Goal: Task Accomplishment & Management: Use online tool/utility

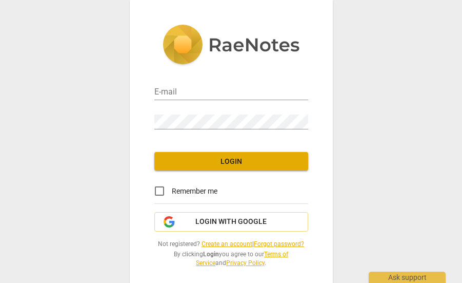
type input "[PERSON_NAME][EMAIL_ADDRESS][DOMAIN_NAME]"
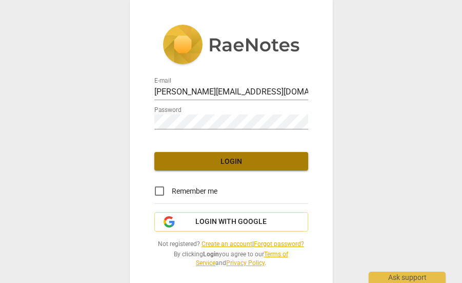
click at [240, 163] on span "Login" at bounding box center [231, 161] width 137 height 10
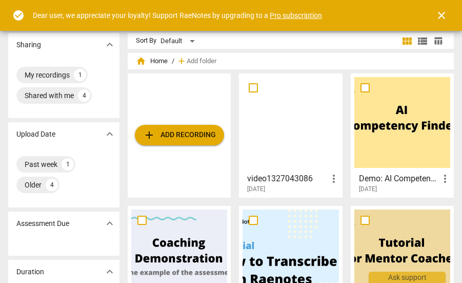
click at [275, 180] on h3 "video1327043086" at bounding box center [287, 178] width 80 height 12
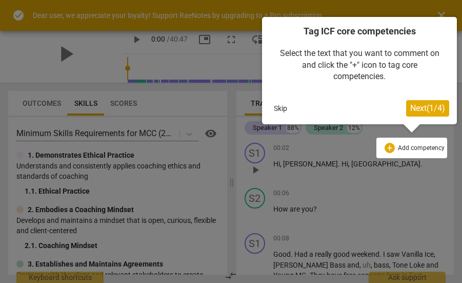
click at [282, 108] on button "Skip" at bounding box center [281, 108] width 22 height 15
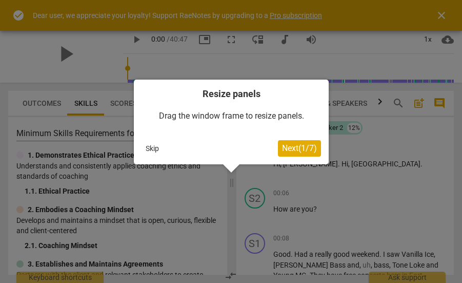
click at [153, 144] on button "Skip" at bounding box center [153, 148] width 22 height 15
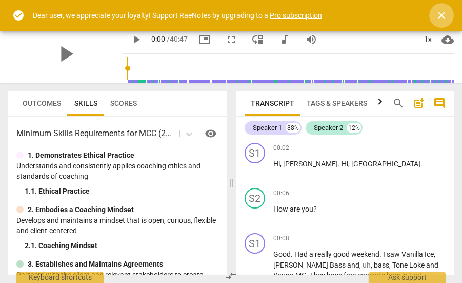
click at [443, 16] on span "close" at bounding box center [442, 15] width 12 height 12
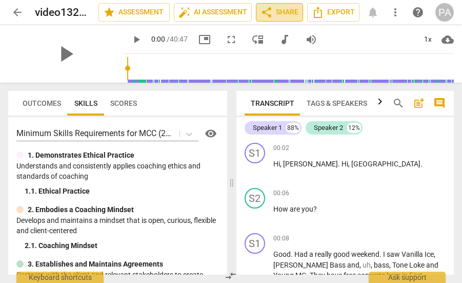
click at [286, 9] on span "share Share" at bounding box center [280, 12] width 38 height 12
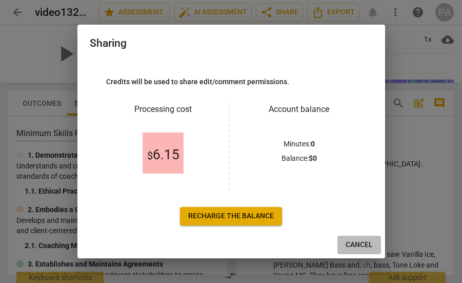
click at [363, 242] on span "Cancel" at bounding box center [359, 245] width 27 height 10
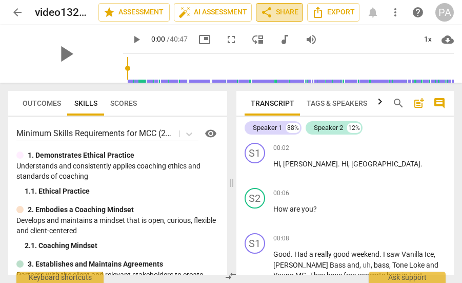
click at [288, 18] on span "share Share" at bounding box center [280, 12] width 38 height 12
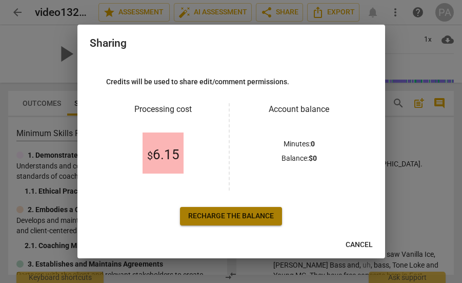
click at [218, 214] on span "Recharge the balance" at bounding box center [231, 216] width 86 height 10
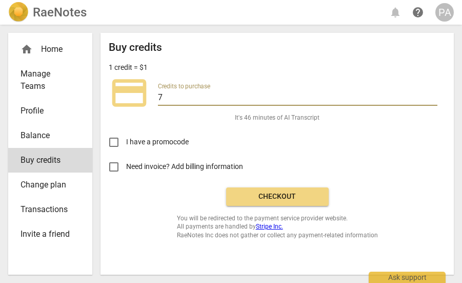
click at [183, 104] on input "7" at bounding box center [298, 98] width 280 height 15
type input "3"
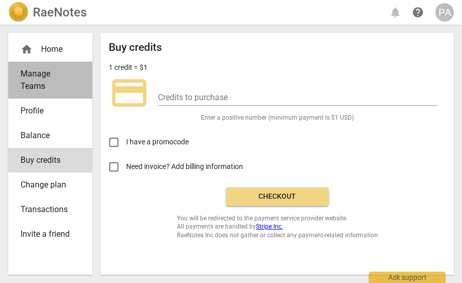
click at [35, 79] on span "Manage Teams" at bounding box center [46, 80] width 51 height 25
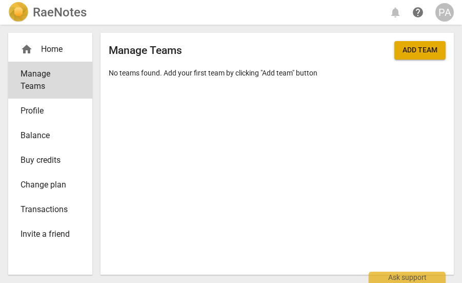
click at [18, 9] on img at bounding box center [18, 12] width 21 height 21
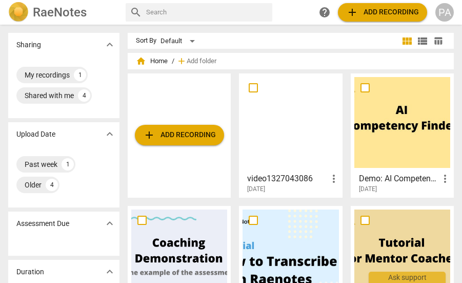
click at [287, 118] on div at bounding box center [291, 122] width 96 height 91
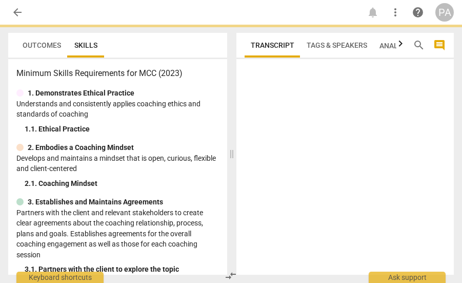
click at [287, 118] on div at bounding box center [345, 168] width 218 height 211
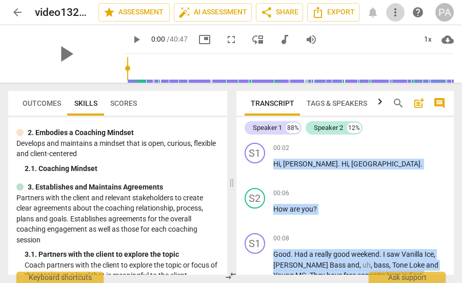
click at [396, 12] on span "more_vert" at bounding box center [395, 12] width 12 height 12
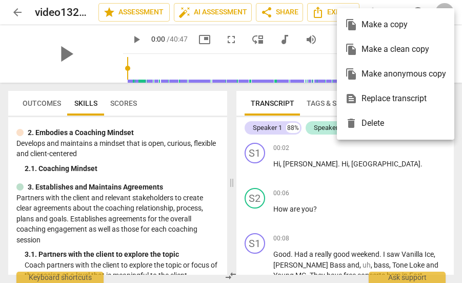
click at [323, 34] on div at bounding box center [231, 141] width 462 height 283
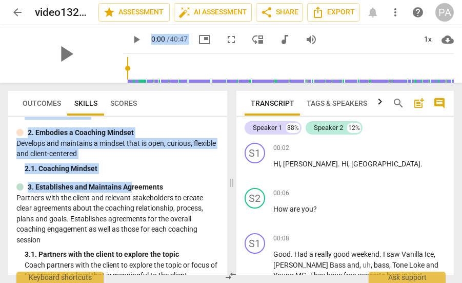
drag, startPoint x: 26, startPoint y: 54, endPoint x: 130, endPoint y: 175, distance: 159.0
click at [130, 175] on div "arrow_back video1327043086 edit star Assessment auto_fix_high AI Assessment sha…" at bounding box center [231, 141] width 462 height 283
click at [20, 11] on span "arrow_back" at bounding box center [17, 12] width 12 height 12
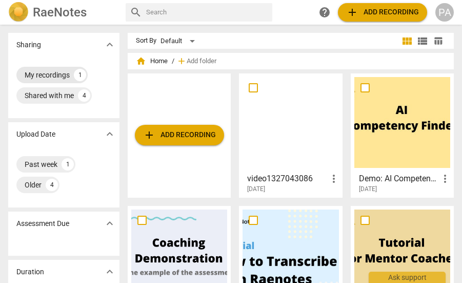
click at [55, 74] on div "My recordings" at bounding box center [47, 75] width 45 height 10
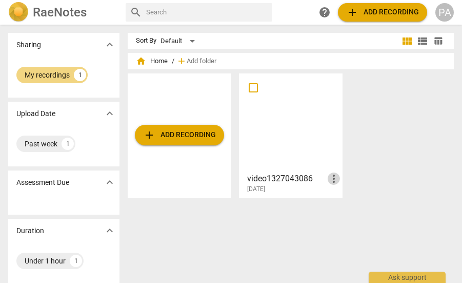
click at [331, 179] on span "more_vert" at bounding box center [334, 178] width 12 height 12
click at [278, 211] on div at bounding box center [231, 141] width 462 height 283
click at [299, 134] on div at bounding box center [291, 122] width 96 height 91
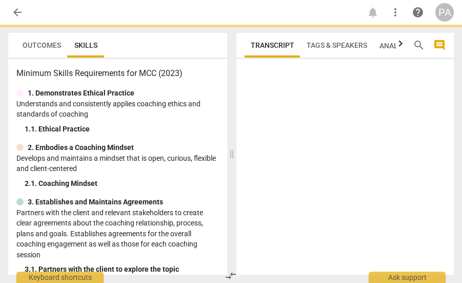
click at [299, 134] on div at bounding box center [345, 168] width 218 height 211
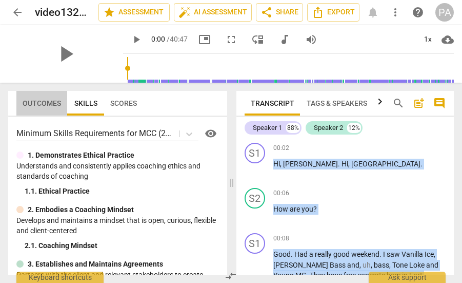
click at [40, 104] on span "Outcomes" at bounding box center [42, 103] width 38 height 8
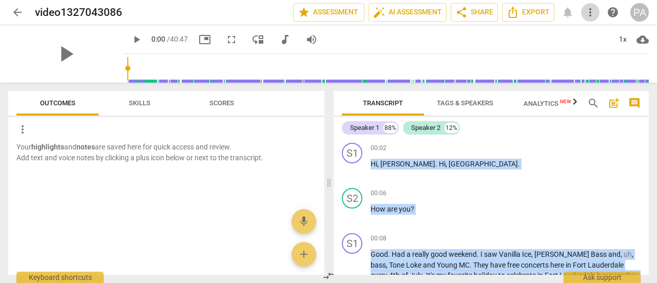
click at [462, 13] on span "more_vert" at bounding box center [590, 12] width 12 height 12
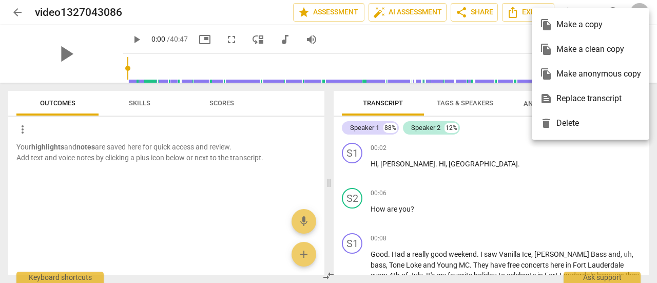
click at [462, 49] on div at bounding box center [328, 141] width 657 height 283
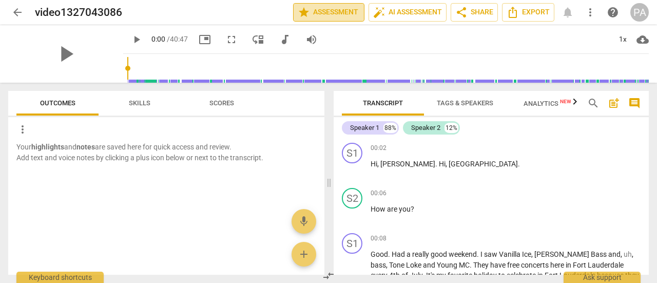
click at [326, 15] on span "star Assessment" at bounding box center [329, 12] width 62 height 12
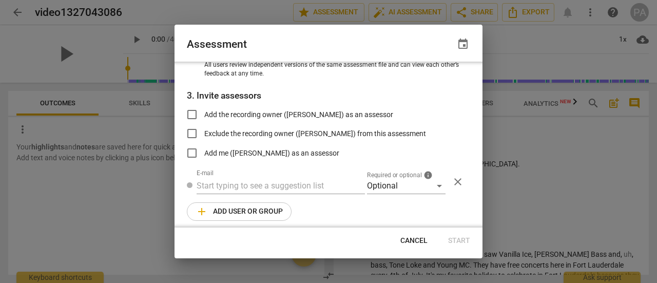
scroll to position [153, 0]
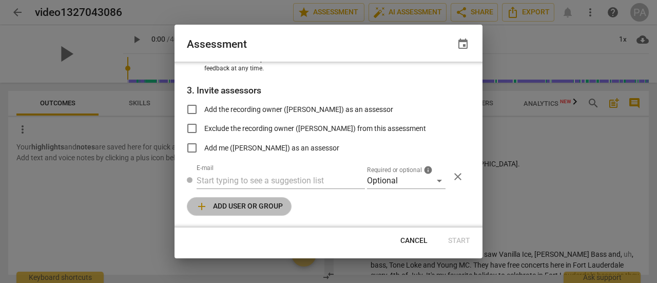
click at [245, 207] on span "add Add user or group" at bounding box center [238, 206] width 87 height 12
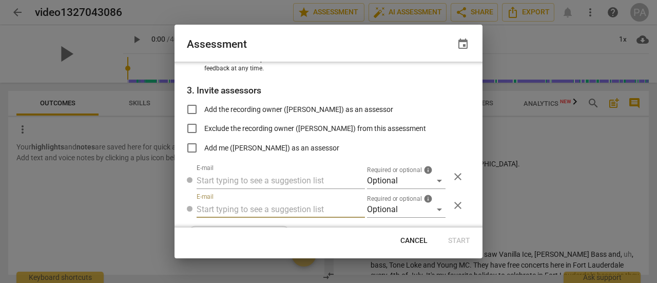
radio input "false"
type input "r"
type input "[EMAIL_ADDRESS][DOMAIN_NAME]"
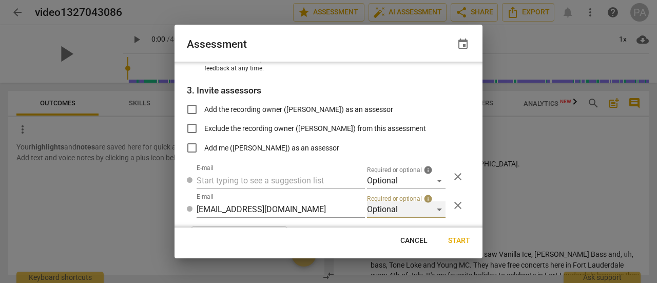
click at [436, 209] on div "Optional" at bounding box center [406, 209] width 78 height 16
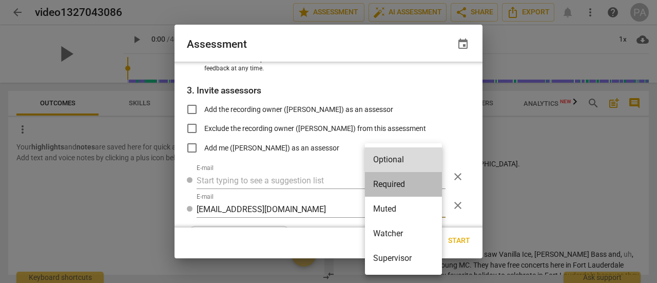
click at [399, 184] on li "Required" at bounding box center [403, 184] width 77 height 25
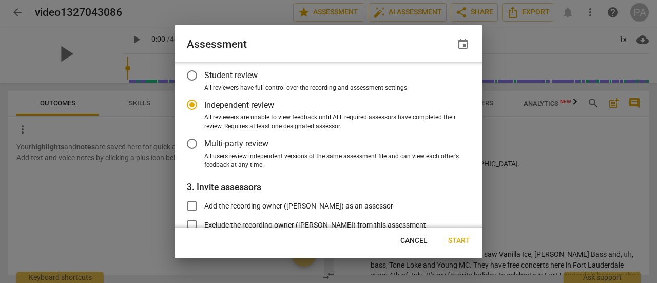
scroll to position [0, 0]
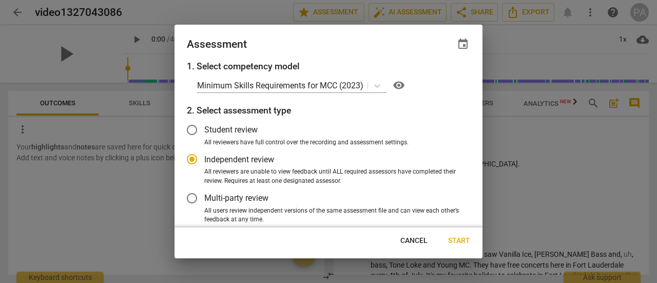
radio input "false"
click at [458, 237] on span "Start" at bounding box center [459, 240] width 22 height 10
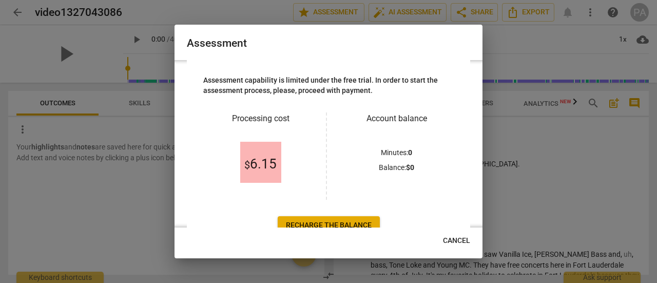
scroll to position [37, 0]
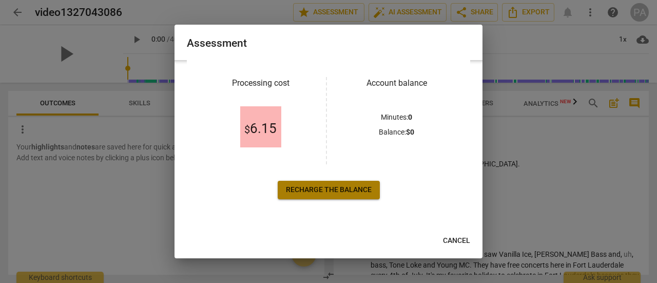
click at [333, 190] on span "Recharge the balance" at bounding box center [329, 190] width 86 height 10
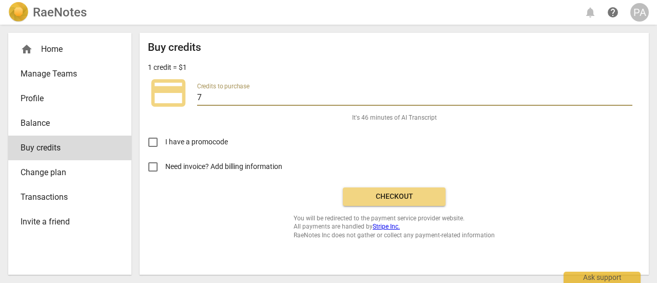
click at [205, 100] on input "7" at bounding box center [414, 98] width 435 height 15
type input "3"
type input "10"
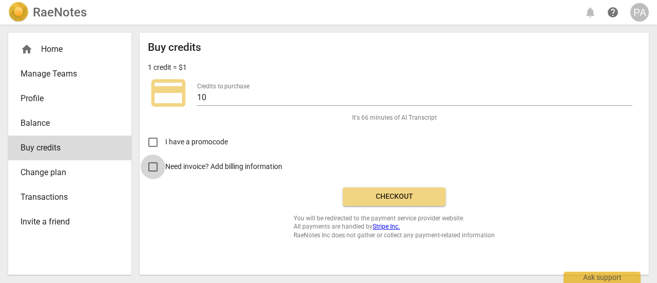
click at [153, 165] on input "Need invoice? Add billing information" at bounding box center [153, 166] width 25 height 25
checkbox input "true"
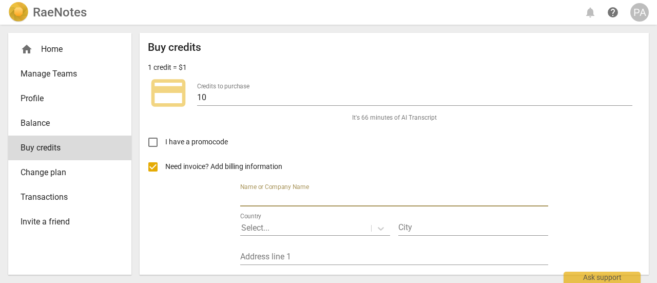
click at [311, 202] on input "text" at bounding box center [394, 198] width 308 height 15
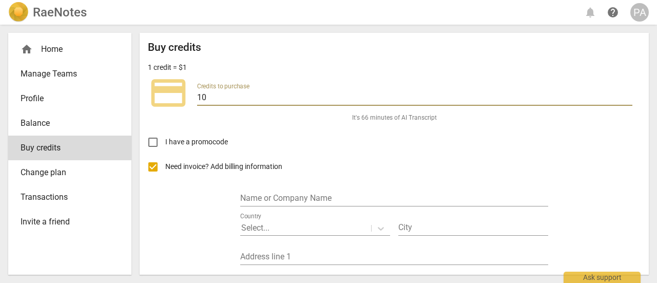
click at [224, 100] on input "10" at bounding box center [414, 98] width 435 height 15
type input "15"
click at [263, 195] on input "text" at bounding box center [394, 198] width 308 height 15
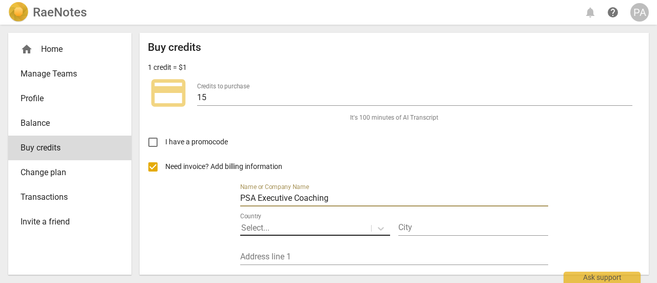
type input "PSA Executive Coaching"
click at [255, 225] on p "Select..." at bounding box center [255, 228] width 28 height 12
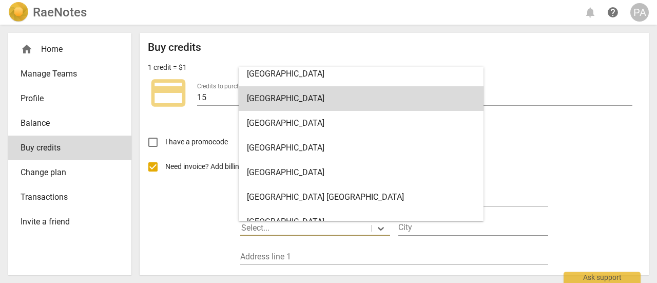
scroll to position [5746, 0]
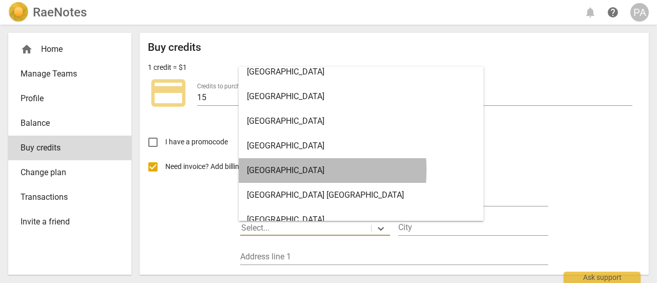
click at [261, 170] on div "[GEOGRAPHIC_DATA]" at bounding box center [361, 170] width 245 height 25
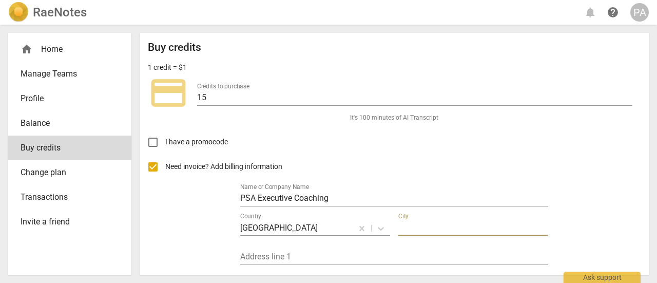
click at [417, 229] on input "text" at bounding box center [473, 228] width 150 height 15
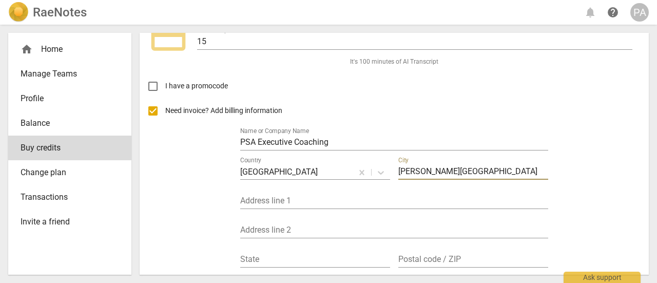
scroll to position [79, 0]
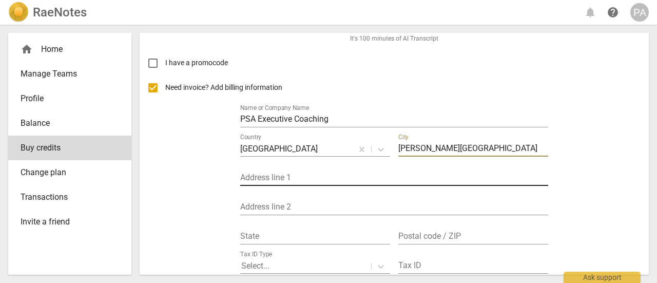
type input "[PERSON_NAME][GEOGRAPHIC_DATA]"
click at [308, 177] on input "text" at bounding box center [394, 178] width 308 height 15
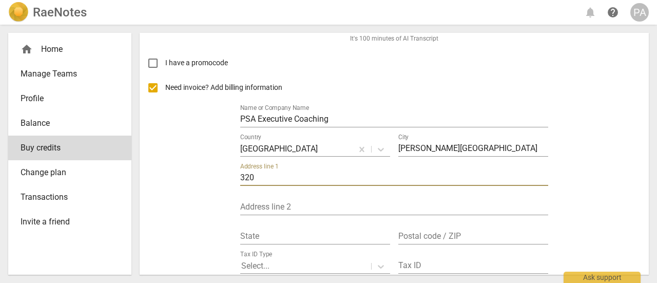
type input "[STREET_ADDRESS]"
type input "PA"
type input "19425"
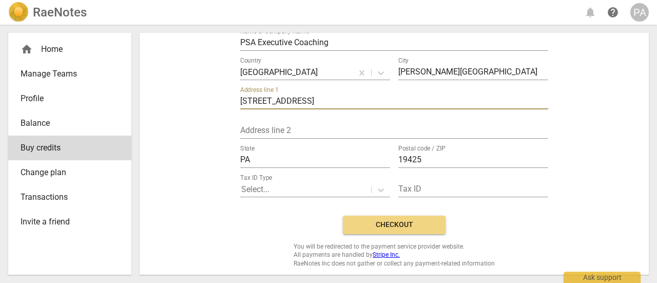
scroll to position [156, 0]
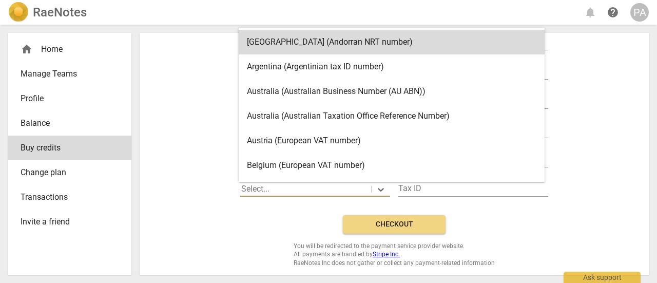
click at [307, 186] on div at bounding box center [305, 189] width 129 height 12
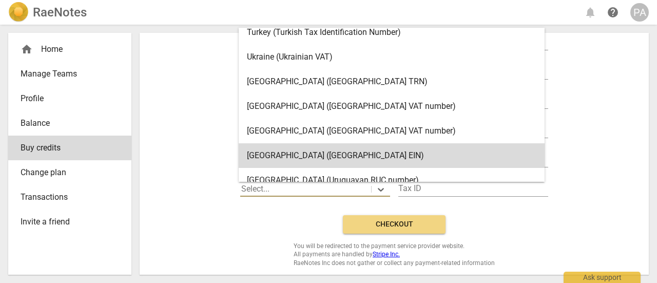
scroll to position [2054, 0]
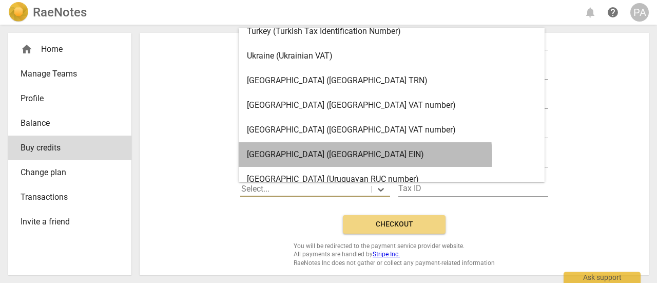
click at [348, 157] on div "[GEOGRAPHIC_DATA] ([GEOGRAPHIC_DATA] EIN)" at bounding box center [392, 154] width 306 height 25
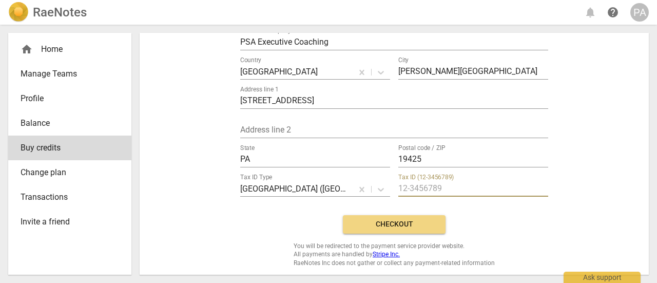
click at [445, 195] on input "text" at bounding box center [473, 189] width 150 height 15
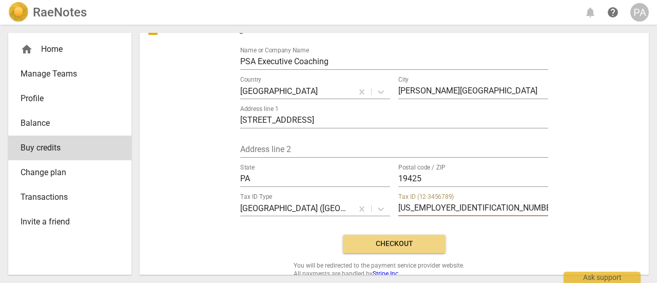
scroll to position [156, 0]
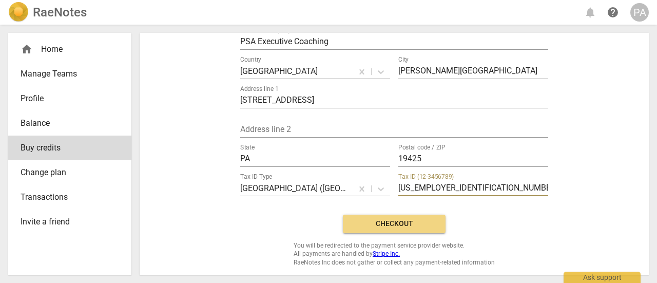
type input "[US_EMPLOYER_IDENTIFICATION_NUMBER]"
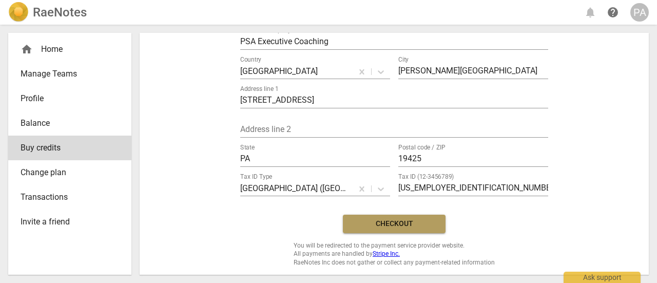
click at [381, 227] on span "Checkout" at bounding box center [394, 224] width 86 height 10
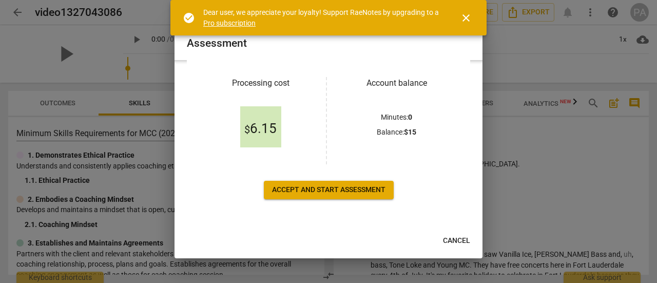
scroll to position [37, 0]
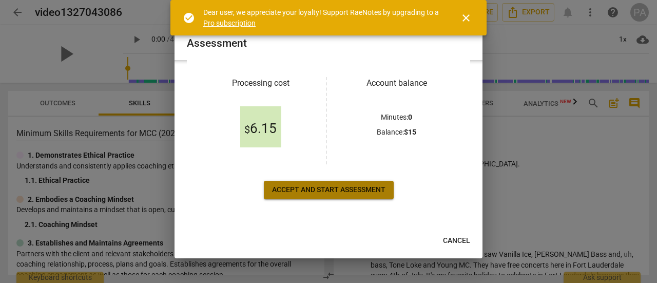
click at [329, 188] on span "Accept and start assessment" at bounding box center [328, 190] width 113 height 10
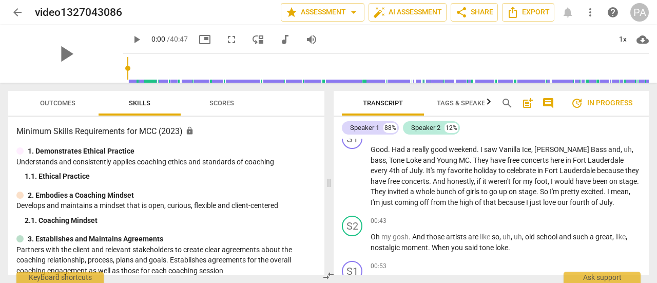
scroll to position [0, 0]
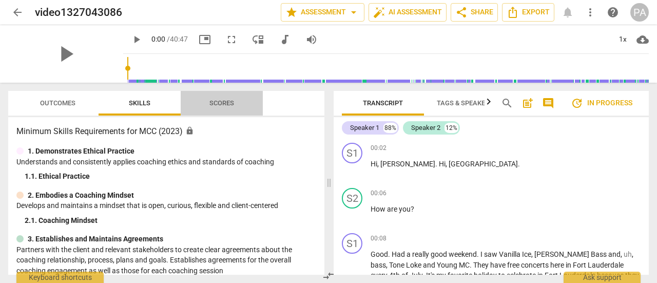
click at [217, 105] on span "Scores" at bounding box center [221, 103] width 25 height 8
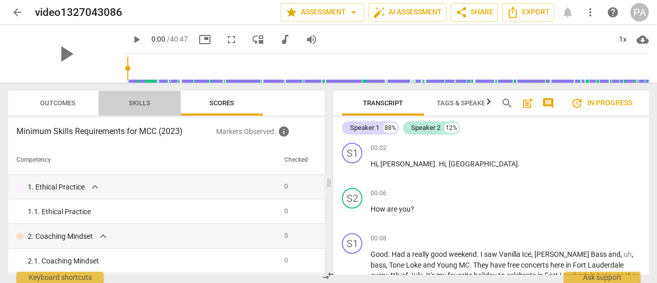
click at [135, 103] on span "Skills" at bounding box center [140, 103] width 22 height 8
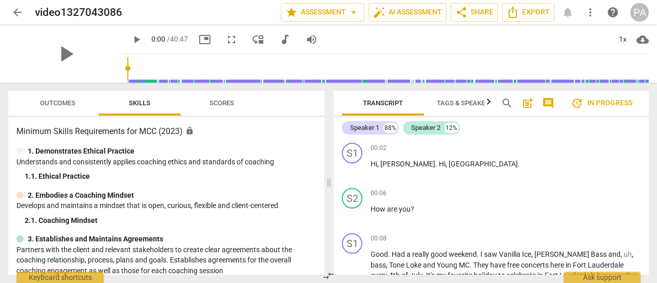
click at [130, 37] on span "play_arrow" at bounding box center [136, 39] width 12 height 12
type input "2"
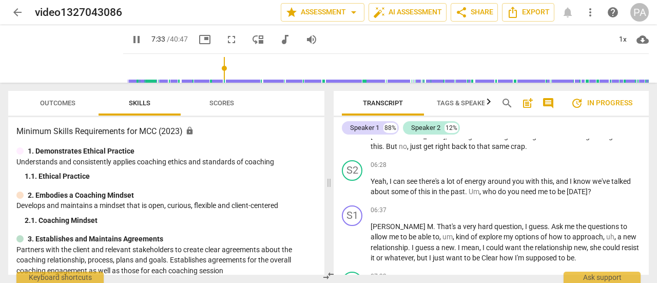
scroll to position [1475, 0]
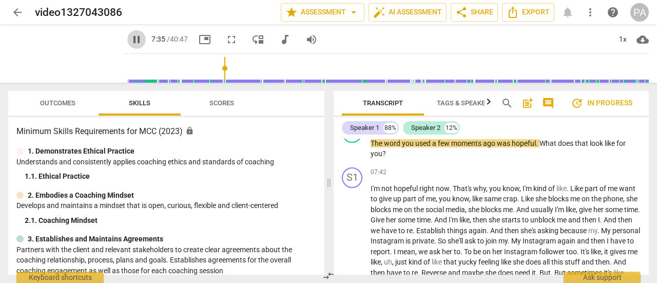
click at [130, 41] on span "pause" at bounding box center [136, 39] width 12 height 12
type input "456"
